Goal: Task Accomplishment & Management: Use online tool/utility

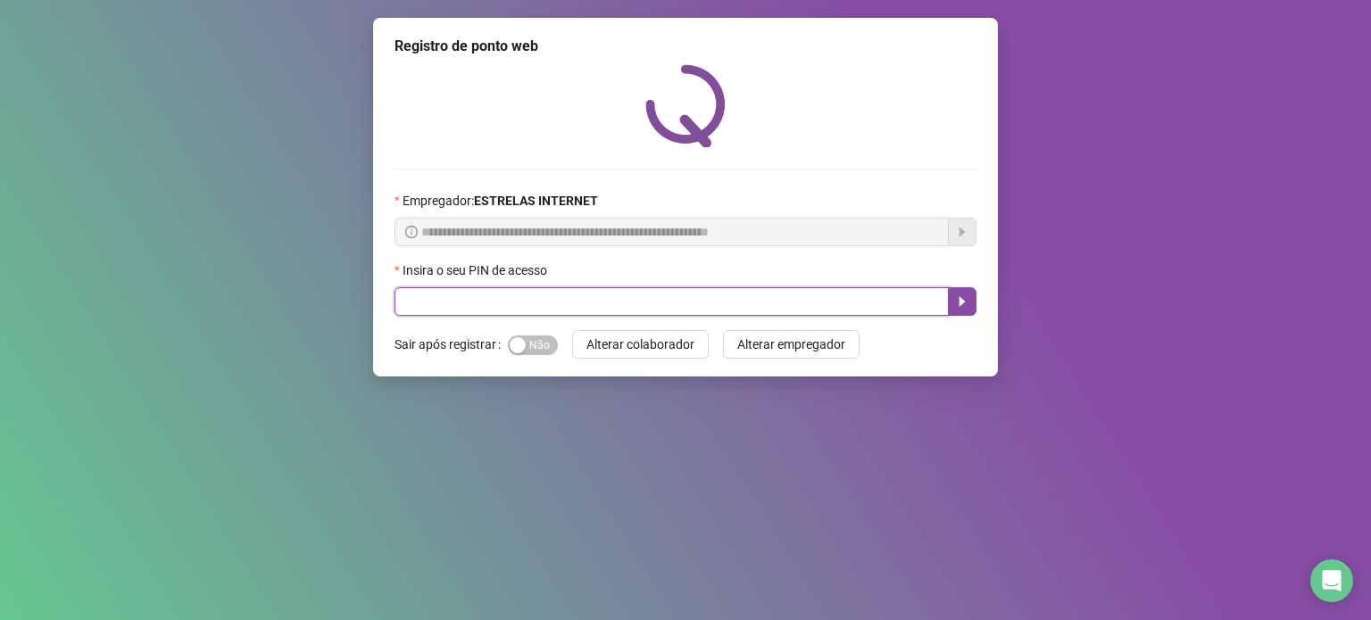
click at [539, 310] on input "text" at bounding box center [672, 301] width 554 height 29
type input "*****"
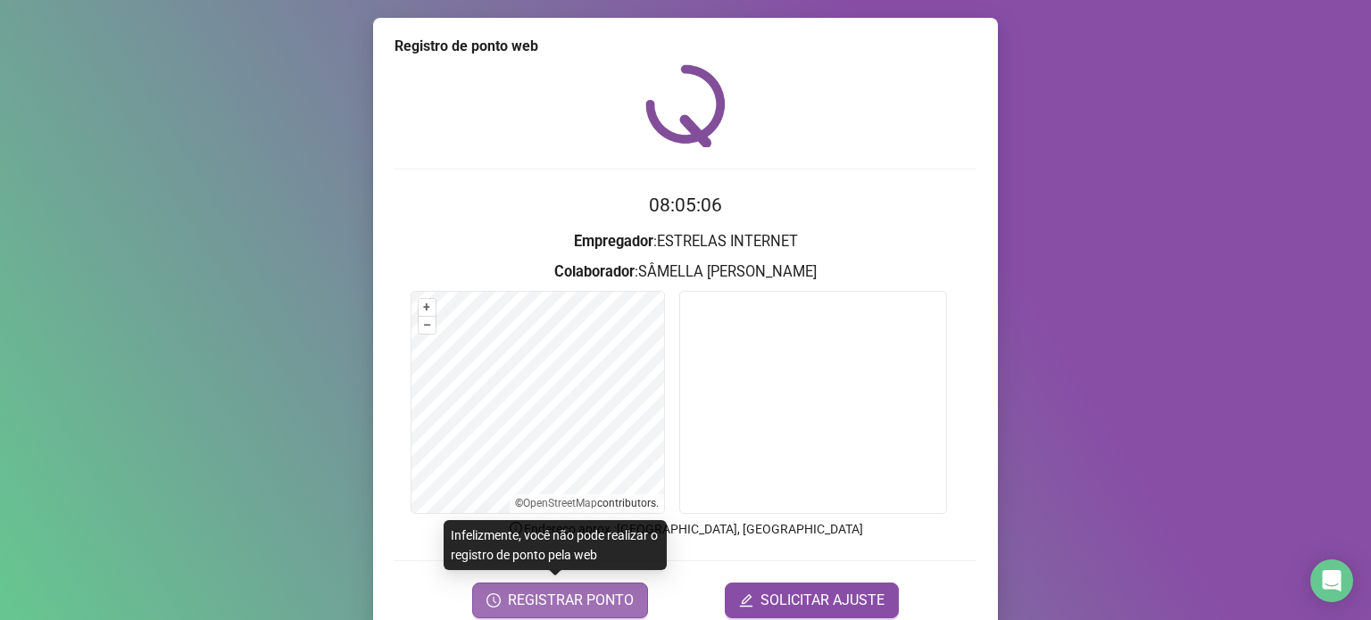
click at [603, 599] on span "REGISTRAR PONTO" at bounding box center [571, 600] width 126 height 21
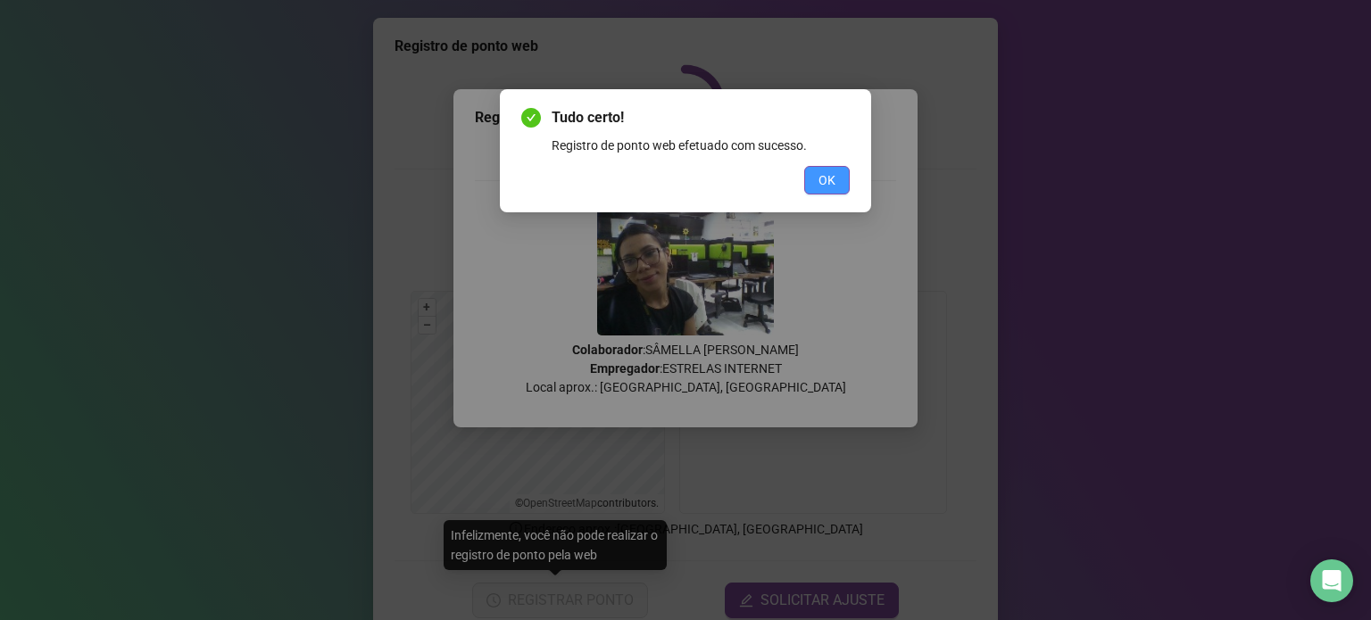
click at [827, 181] on span "OK" at bounding box center [827, 181] width 17 height 20
